Goal: Find contact information: Find contact information

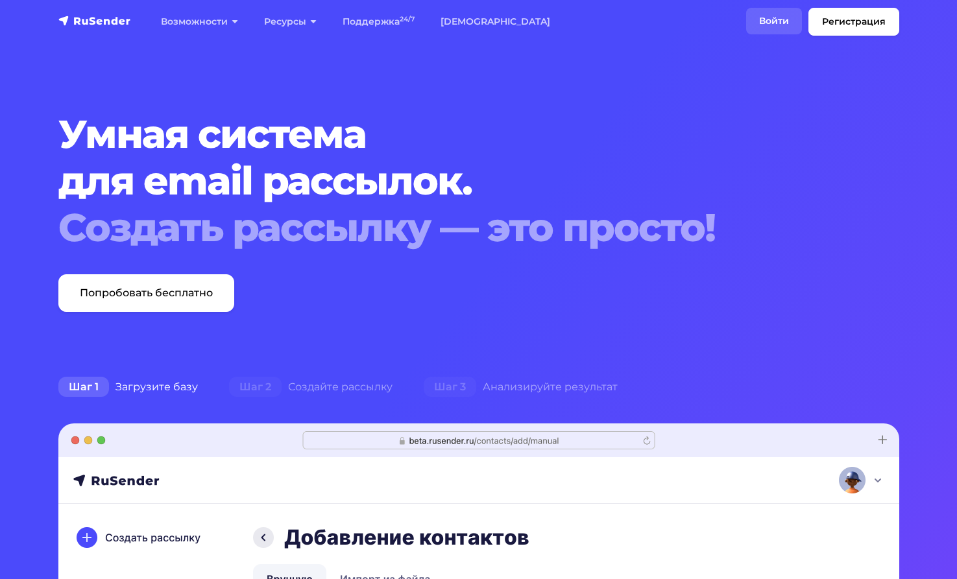
click at [772, 22] on link "Войти" at bounding box center [774, 21] width 56 height 27
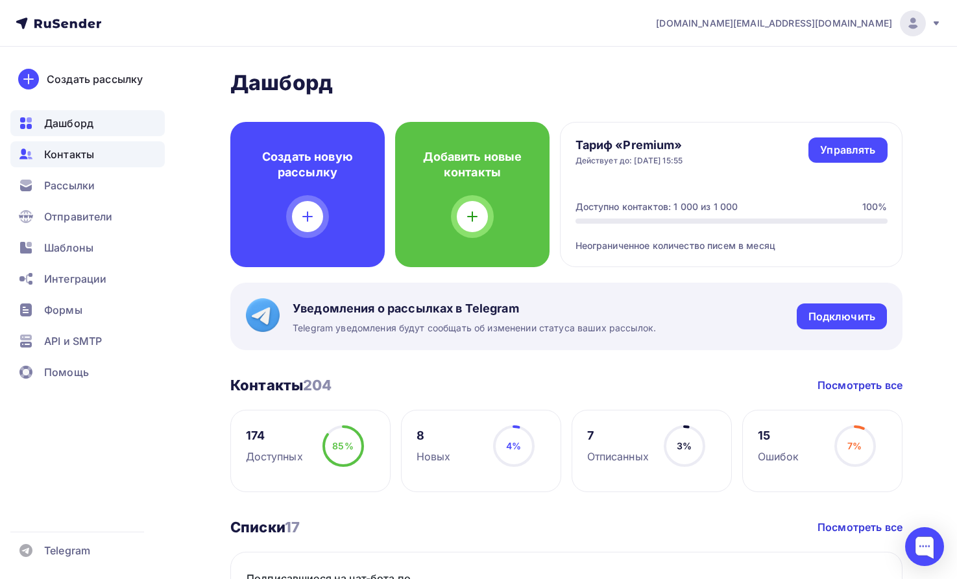
click at [96, 154] on div "Контакты" at bounding box center [87, 154] width 154 height 26
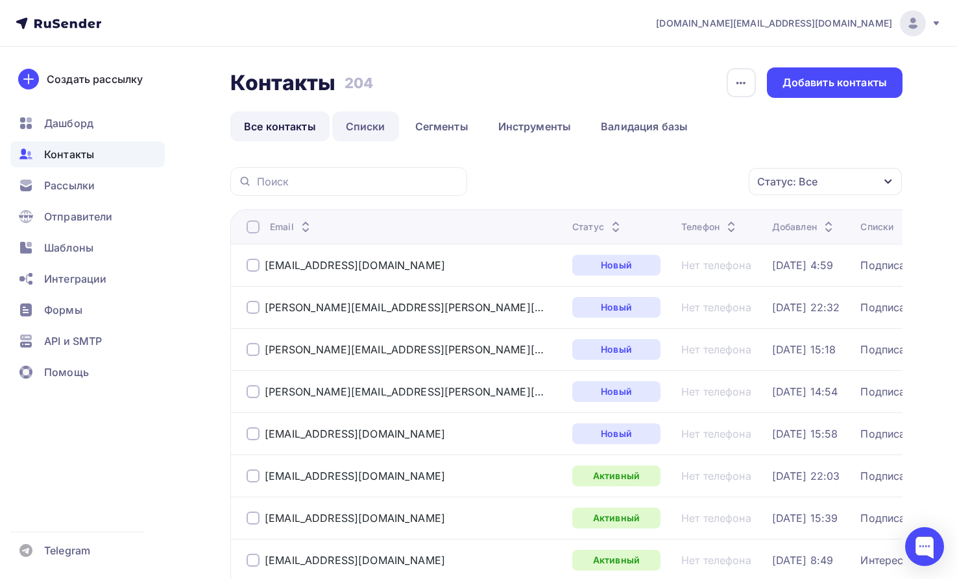
click at [370, 126] on link "Списки" at bounding box center [365, 127] width 67 height 30
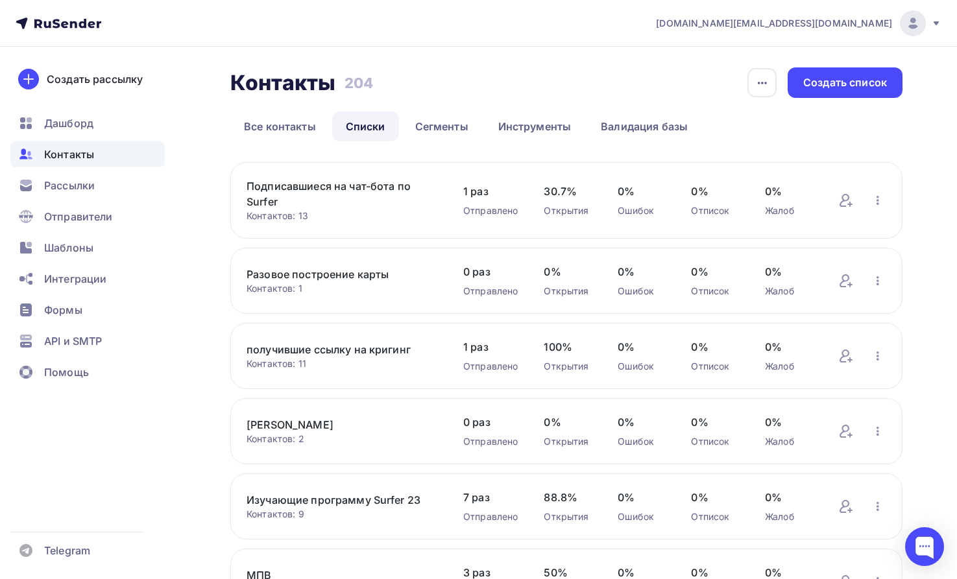
click at [356, 188] on link "Подписавшиеся на чат-бота по Surfer" at bounding box center [342, 193] width 191 height 31
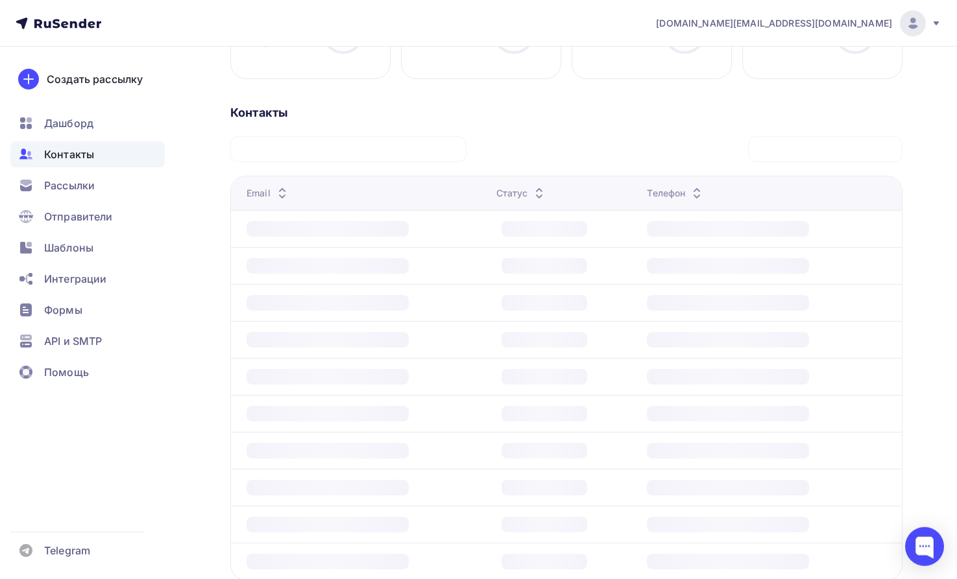
scroll to position [130, 0]
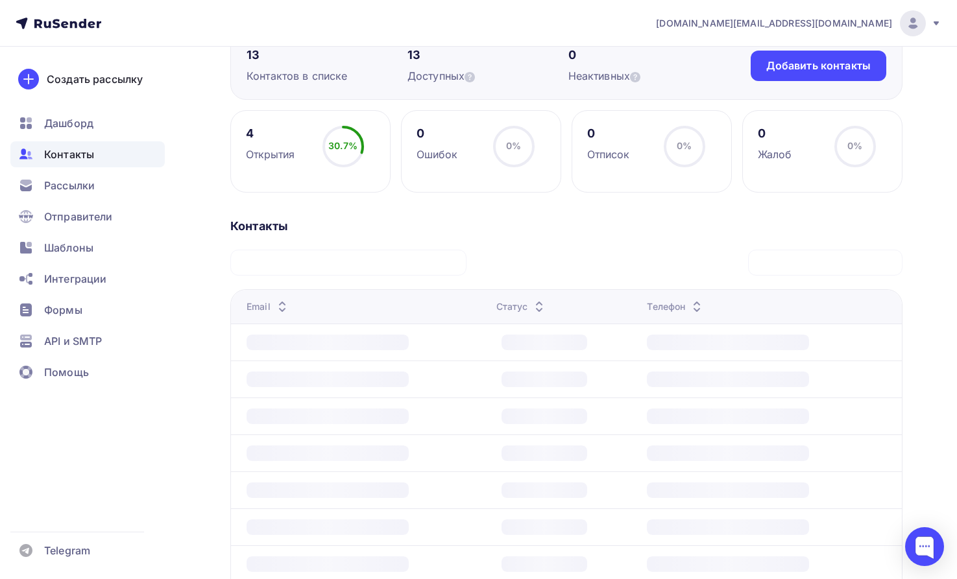
click at [330, 346] on div at bounding box center [328, 343] width 162 height 16
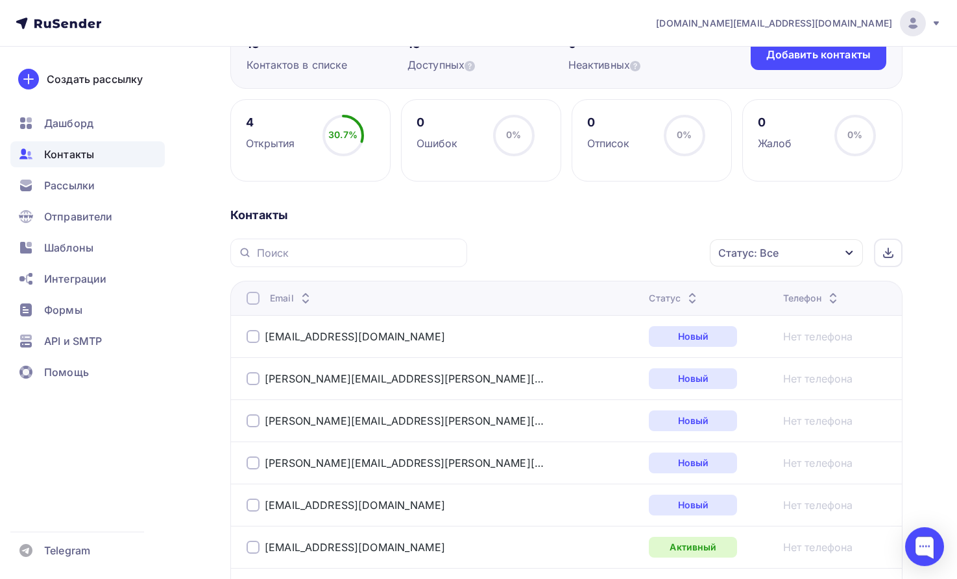
scroll to position [162, 0]
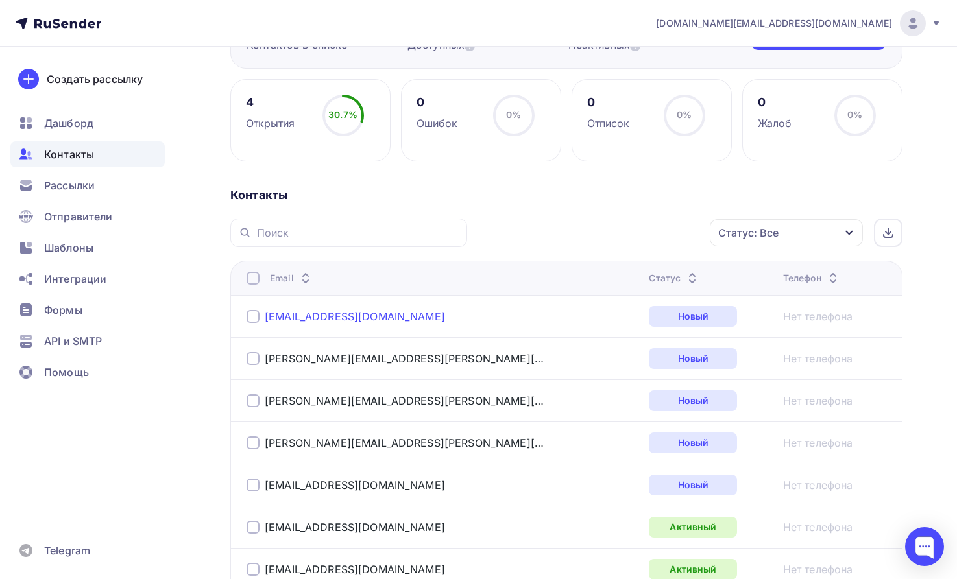
click at [333, 314] on link "[EMAIL_ADDRESS][DOMAIN_NAME]" at bounding box center [355, 316] width 180 height 13
